Goal: Task Accomplishment & Management: Manage account settings

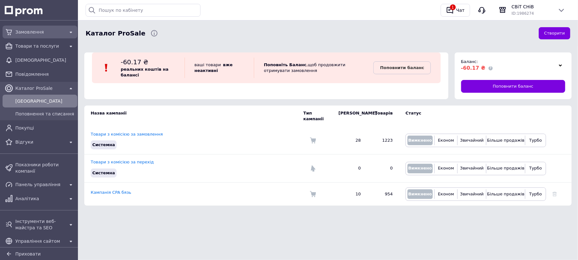
click at [38, 29] on span "Замовлення" at bounding box center [39, 32] width 49 height 6
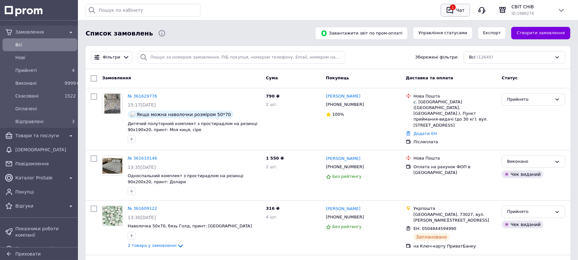
click at [455, 13] on div "Чат" at bounding box center [460, 10] width 11 height 10
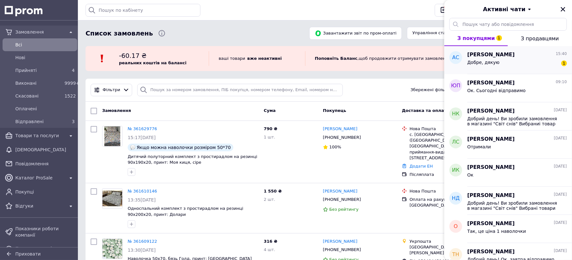
click at [517, 60] on div "Добре, дякую 1" at bounding box center [517, 63] width 100 height 10
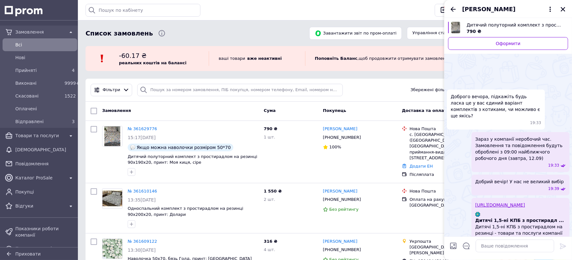
scroll to position [166, 0]
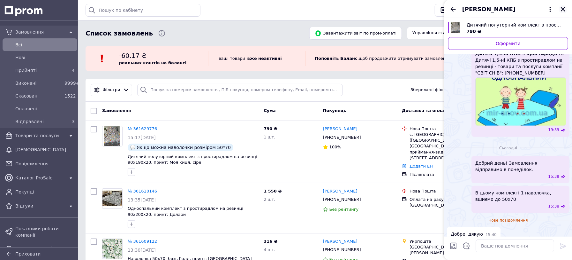
click at [562, 11] on icon "Закрити" at bounding box center [563, 9] width 4 height 4
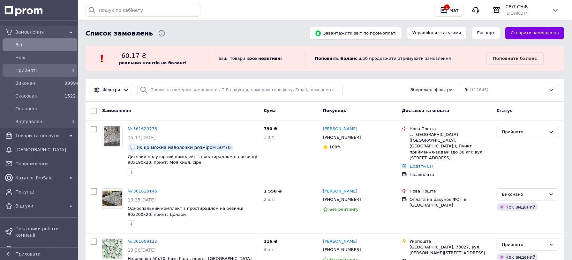
click at [50, 67] on span "Прийняті" at bounding box center [38, 70] width 47 height 6
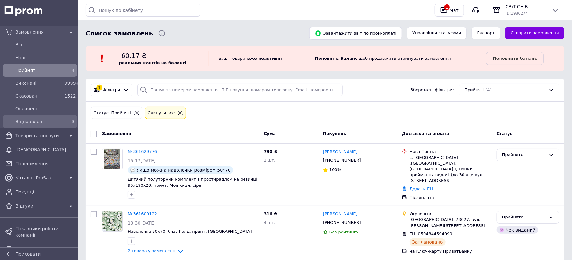
click at [34, 121] on span "Відправлені" at bounding box center [38, 121] width 47 height 6
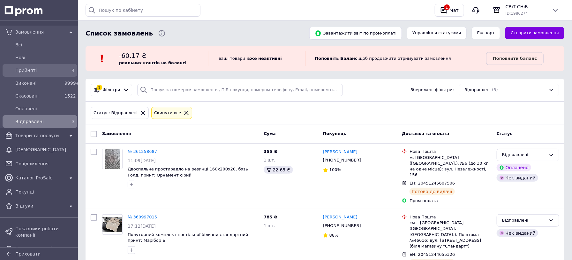
click at [49, 73] on span "Прийняті" at bounding box center [38, 70] width 47 height 6
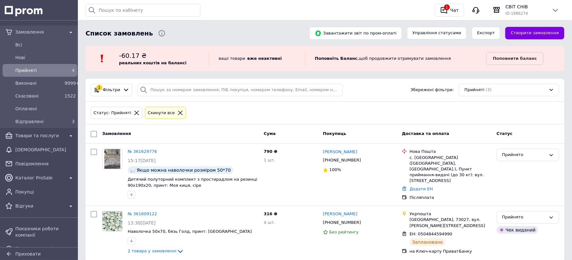
scroll to position [18, 0]
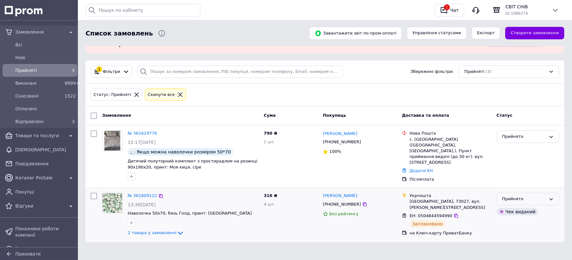
click at [541, 195] on div "Прийнято" at bounding box center [524, 198] width 44 height 7
click at [515, 243] on li "Відправлені" at bounding box center [528, 247] width 62 height 12
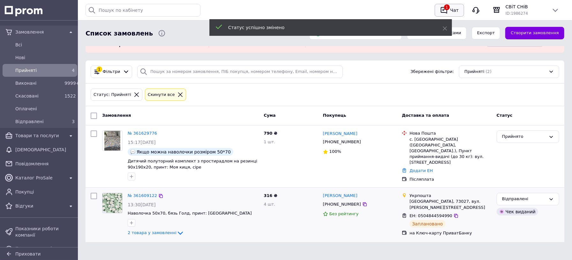
click at [454, 9] on div "Чат" at bounding box center [454, 10] width 11 height 10
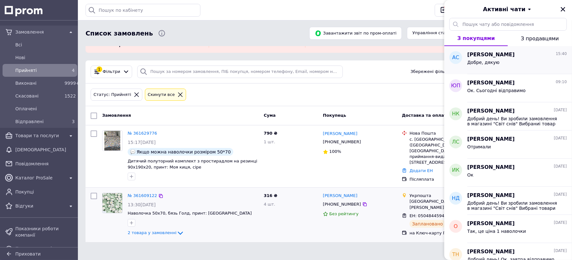
click at [499, 64] on div "Добре, дякую" at bounding box center [517, 63] width 100 height 10
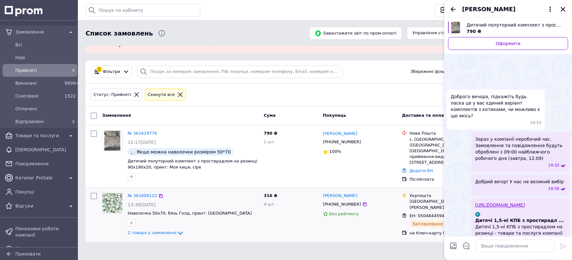
scroll to position [155, 0]
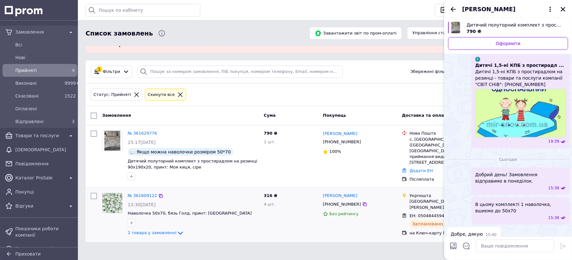
click at [562, 10] on icon "Закрити" at bounding box center [563, 9] width 4 height 4
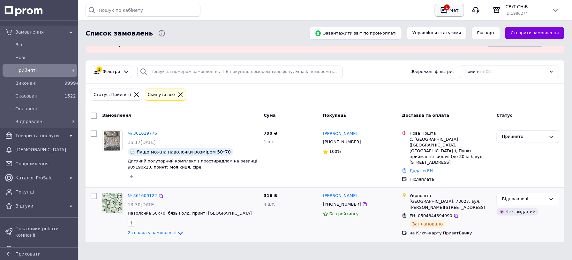
click at [451, 12] on div "Чат" at bounding box center [454, 10] width 11 height 10
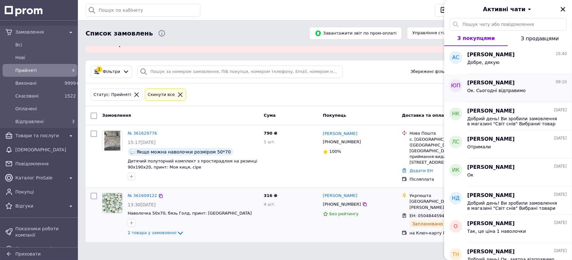
click at [497, 80] on span "Юрий Потапенко" at bounding box center [491, 82] width 48 height 7
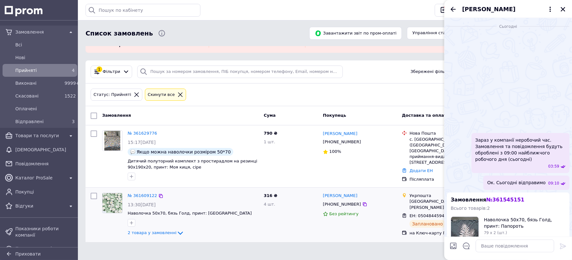
scroll to position [69, 0]
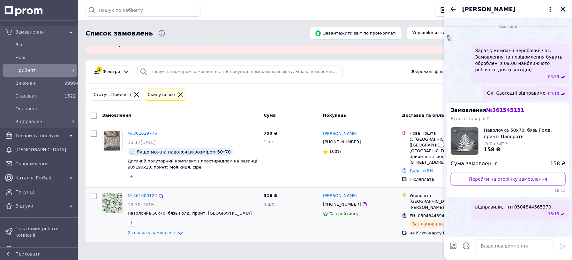
click at [563, 11] on icon "Закрити" at bounding box center [563, 9] width 6 height 6
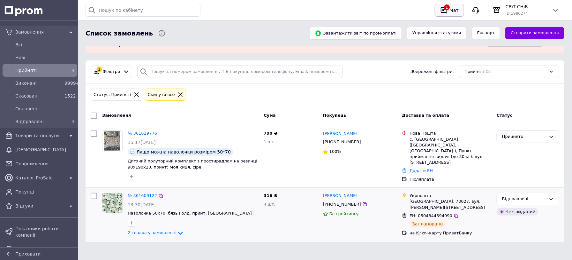
click at [454, 11] on div "Чат" at bounding box center [454, 10] width 11 height 10
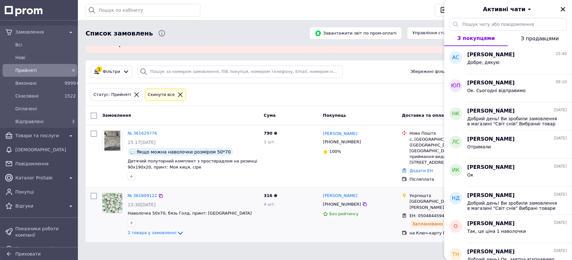
click at [520, 11] on span "Активні чати" at bounding box center [504, 9] width 42 height 8
click at [493, 49] on button "Заблоковані" at bounding box center [508, 50] width 77 height 13
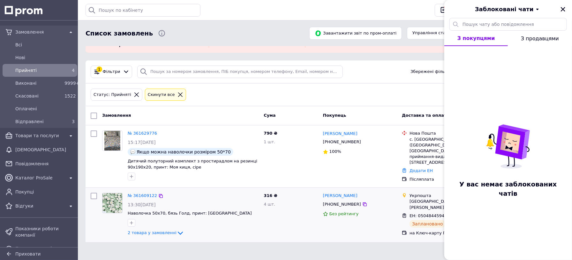
click at [528, 9] on span "Заблоковані чати" at bounding box center [504, 9] width 59 height 8
click at [481, 36] on button "Архівні" at bounding box center [508, 37] width 77 height 13
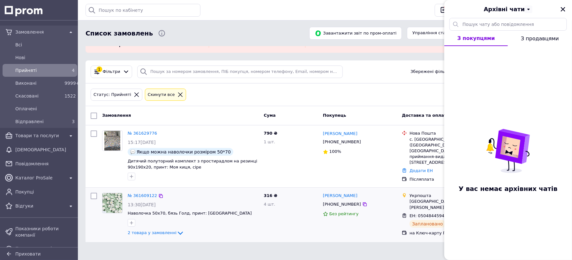
click at [525, 10] on icon at bounding box center [529, 9] width 8 height 8
click at [489, 25] on button "Активні" at bounding box center [508, 25] width 77 height 13
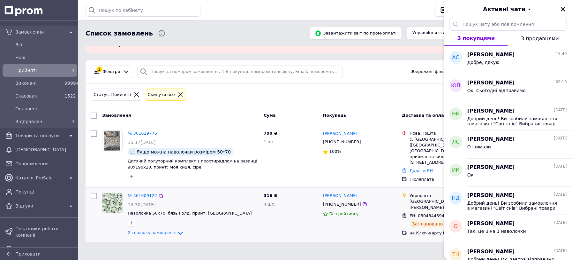
click at [532, 39] on span "З продавцями" at bounding box center [540, 38] width 38 height 6
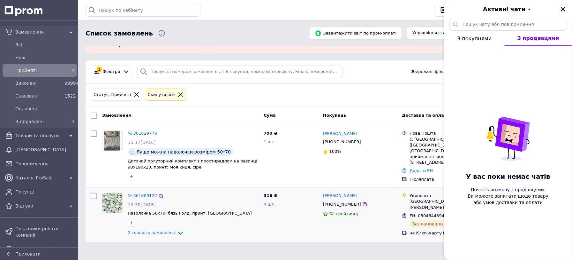
click at [477, 36] on span "З покупцями" at bounding box center [474, 38] width 34 height 6
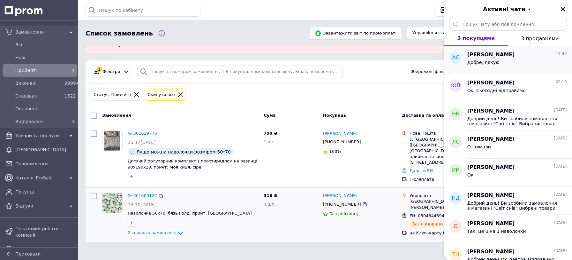
click at [480, 71] on div "Анна Солоніченко 15:40 Добре, дякую" at bounding box center [519, 60] width 105 height 28
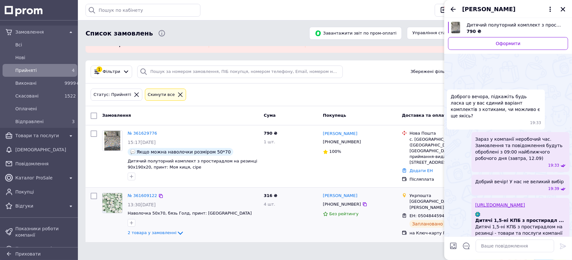
scroll to position [155, 0]
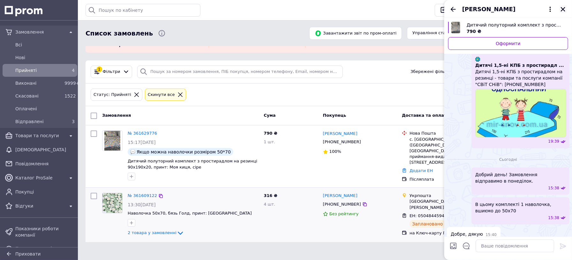
click at [567, 7] on button "Закрити" at bounding box center [563, 9] width 8 height 8
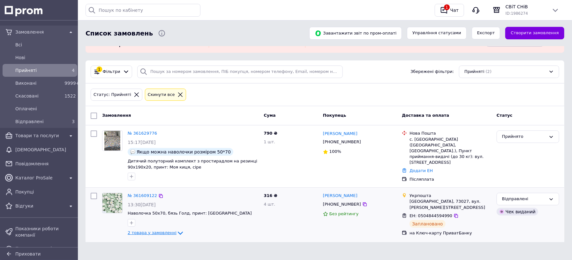
click at [168, 231] on span "2 товара у замовленні" at bounding box center [152, 232] width 49 height 5
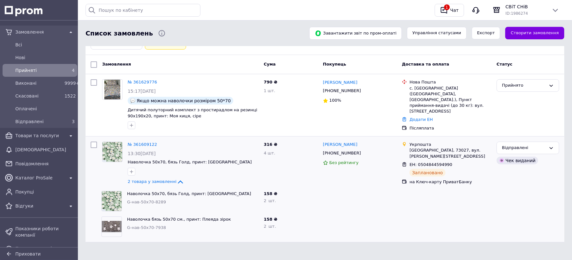
scroll to position [0, 0]
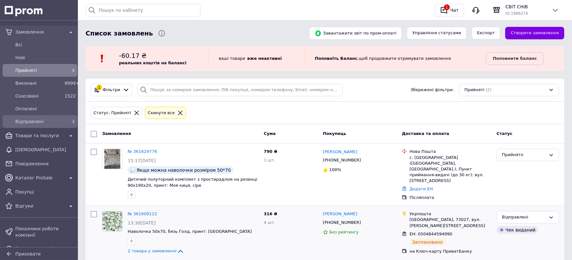
click at [36, 116] on link "Відправлені 3" at bounding box center [40, 121] width 80 height 13
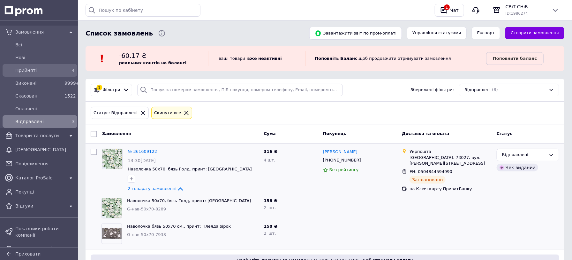
click at [32, 71] on span "Прийняті" at bounding box center [38, 70] width 47 height 6
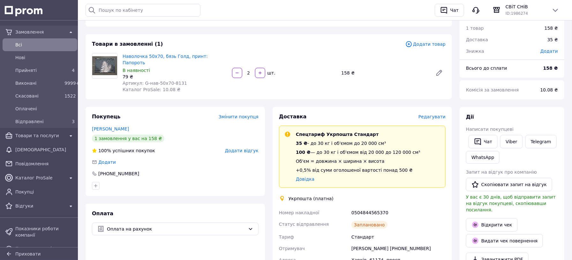
scroll to position [80, 0]
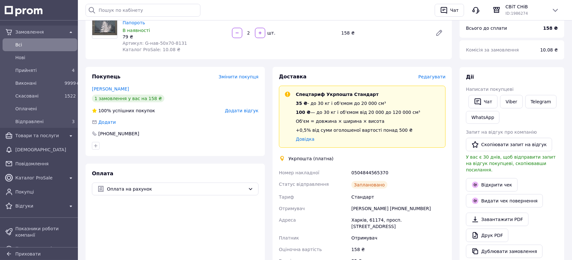
click at [371, 167] on div "0504844565370" at bounding box center [398, 172] width 97 height 11
copy div "0504844565370"
click at [486, 102] on button "Чат" at bounding box center [483, 101] width 29 height 13
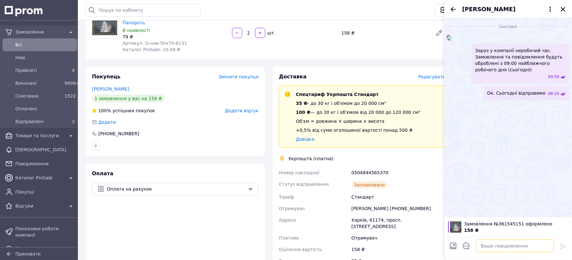
click at [490, 246] on textarea at bounding box center [515, 245] width 79 height 13
paste textarea "0504844565370"
type textarea "відправили, ттн 0504844565370"
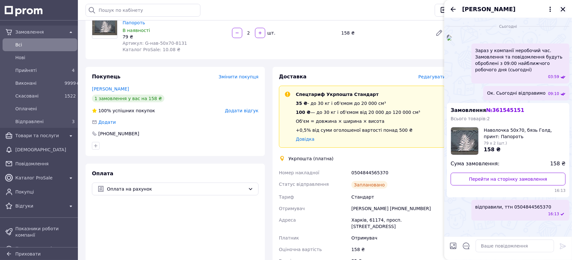
click at [561, 9] on icon "Закрити" at bounding box center [563, 9] width 6 height 6
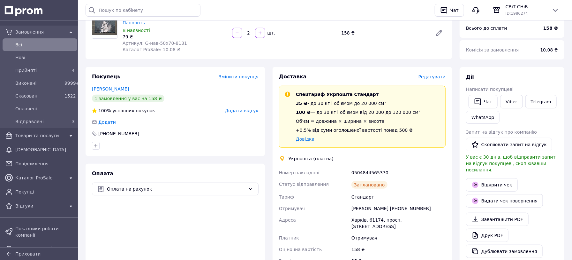
scroll to position [0, 0]
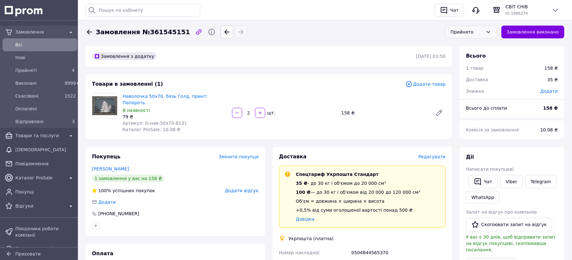
click at [493, 28] on div "Прийнято" at bounding box center [470, 32] width 51 height 13
click at [470, 82] on li "Відправлені" at bounding box center [471, 82] width 50 height 12
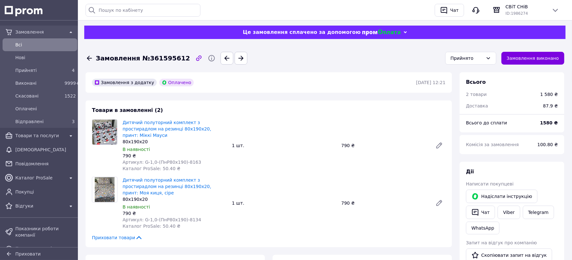
scroll to position [80, 0]
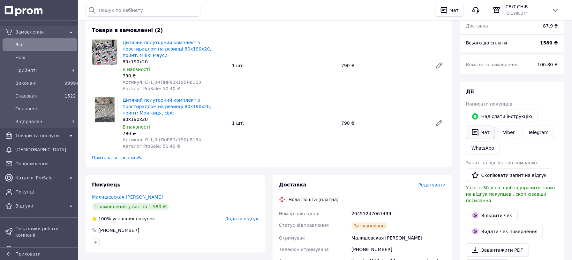
click at [483, 129] on button "Чат" at bounding box center [480, 131] width 29 height 13
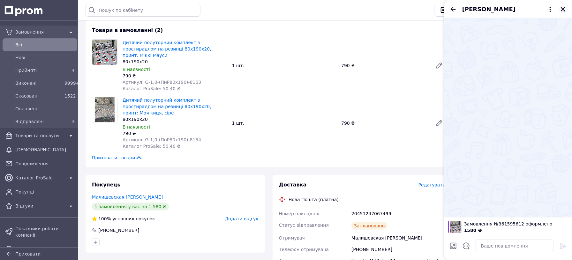
click at [561, 11] on icon "Закрити" at bounding box center [563, 9] width 6 height 6
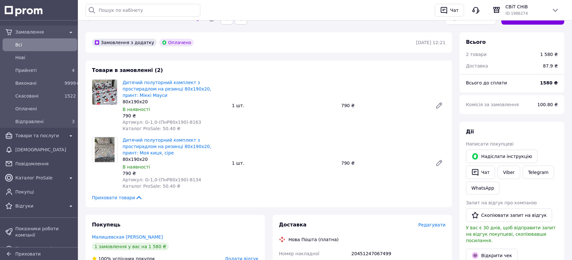
scroll to position [0, 0]
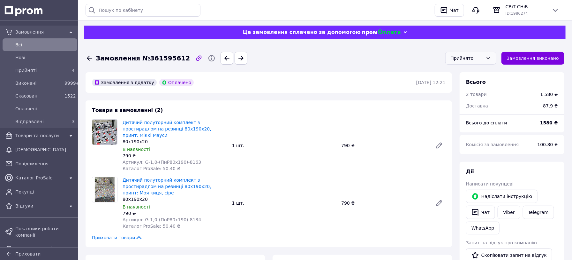
click at [490, 57] on icon at bounding box center [489, 58] width 4 height 2
click at [467, 109] on li "Відправлені" at bounding box center [471, 108] width 50 height 12
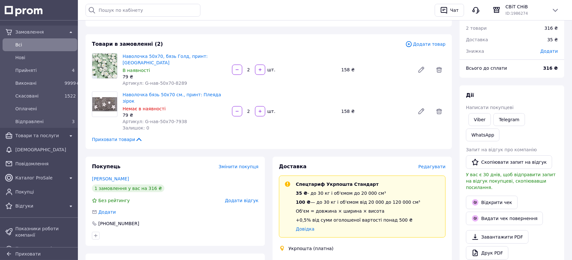
scroll to position [80, 0]
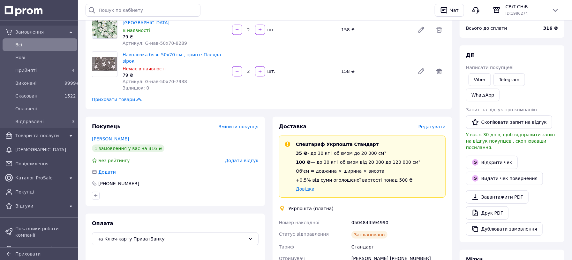
click at [364, 216] on div "0504844594990" at bounding box center [398, 221] width 97 height 11
copy div "0504844594990"
click at [475, 79] on link "Viber" at bounding box center [480, 79] width 22 height 13
